Goal: Find specific page/section

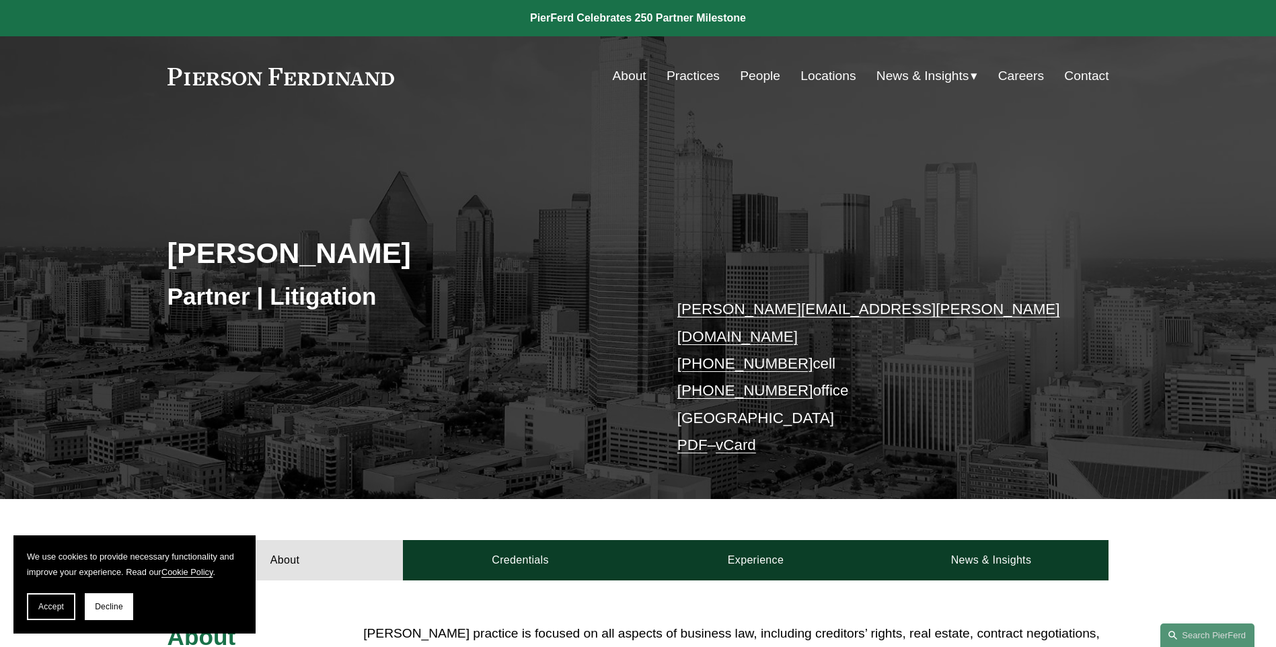
drag, startPoint x: 166, startPoint y: 72, endPoint x: 365, endPoint y: 77, distance: 198.6
click at [373, 79] on div "Skip to Content About Practices People Locations" at bounding box center [638, 75] width 1276 height 79
click at [143, 314] on div "Lynnette Warman Partner | Litigation lynnette.warman@pierferd.com +1.214.693.65…" at bounding box center [638, 327] width 1276 height 345
click at [838, 77] on link "Locations" at bounding box center [828, 76] width 55 height 26
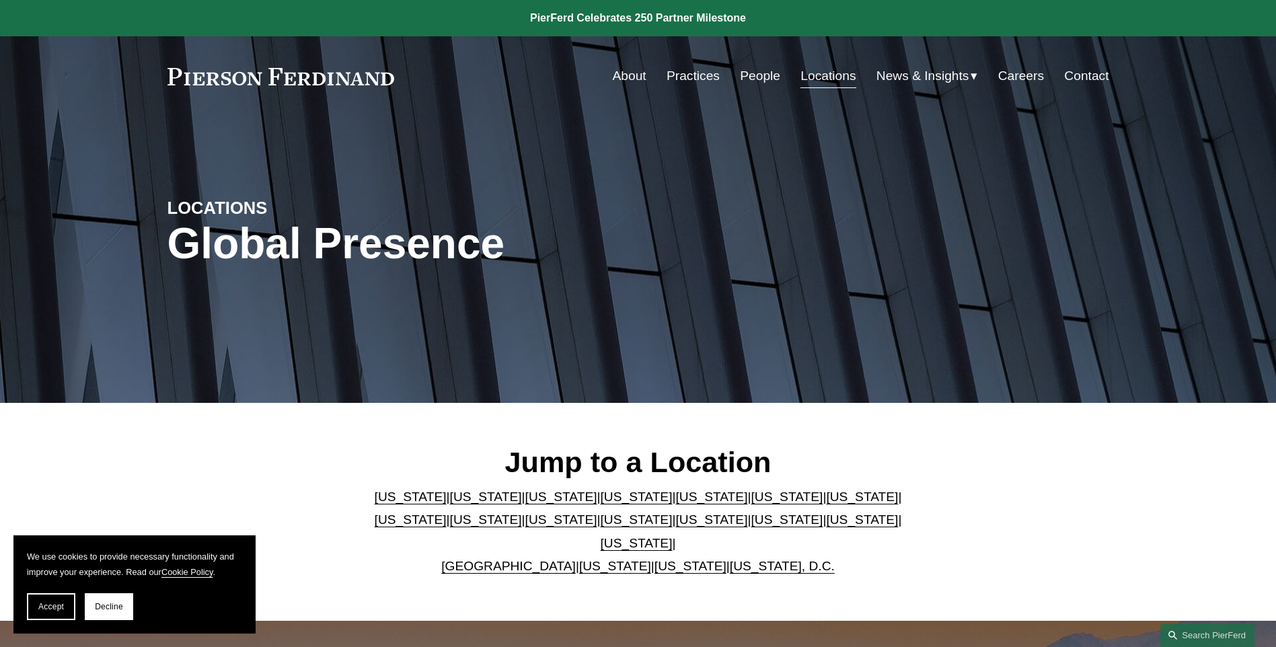
scroll to position [67, 0]
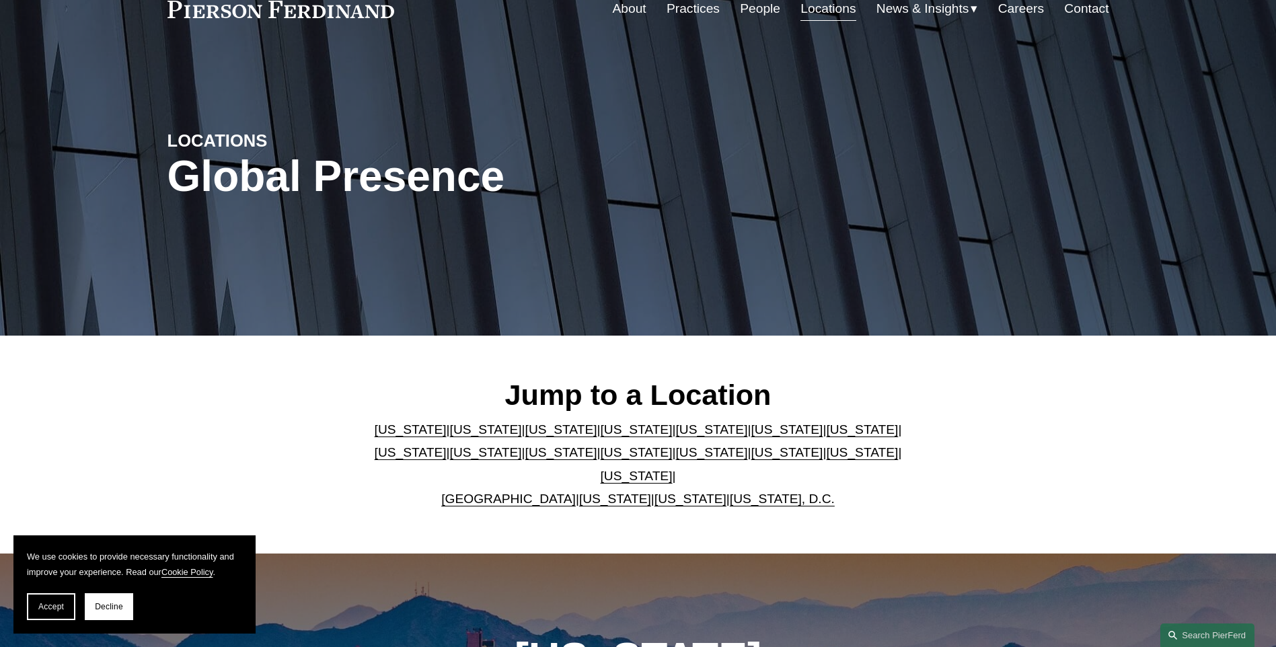
click at [673, 469] on link "[US_STATE]" at bounding box center [637, 476] width 72 height 14
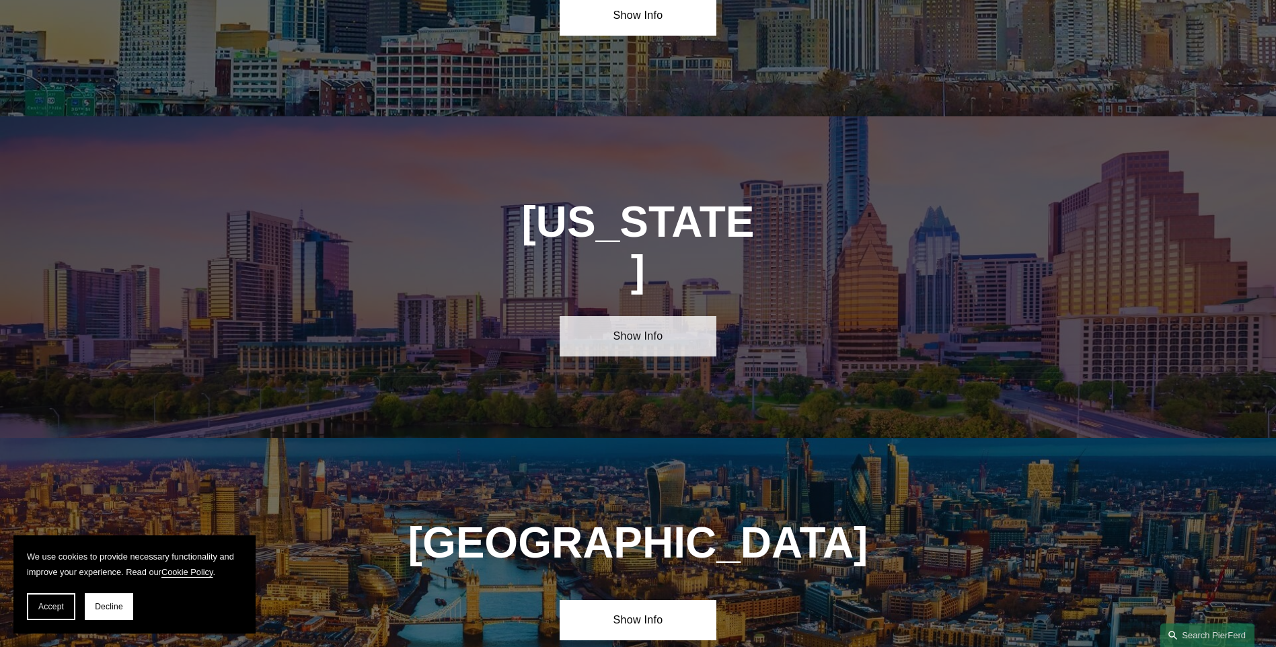
click at [620, 316] on link "Show Info" at bounding box center [638, 336] width 157 height 40
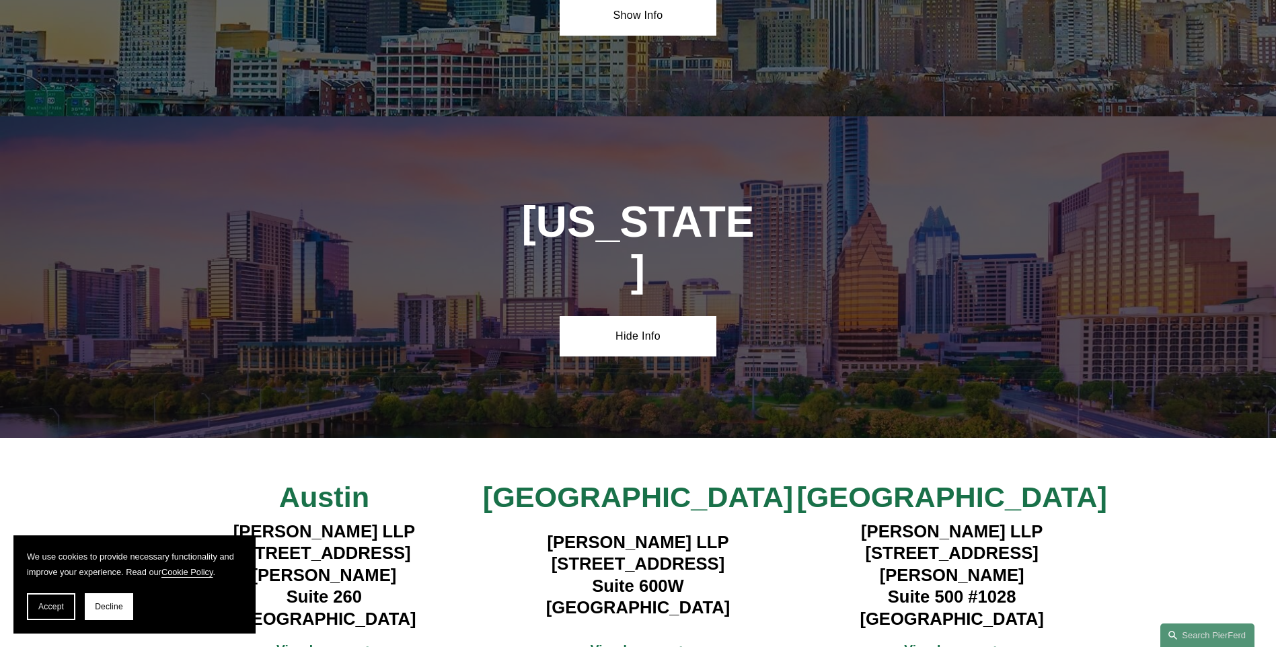
click at [628, 643] on strong "View Lawyers" at bounding box center [633, 650] width 85 height 14
